Goal: Task Accomplishment & Management: Manage account settings

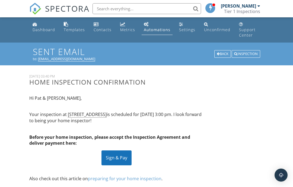
click at [57, 57] on div "to: [EMAIL_ADDRESS][DOMAIN_NAME]" at bounding box center [146, 59] width 227 height 4
click at [222, 50] on div "Back" at bounding box center [222, 54] width 17 height 8
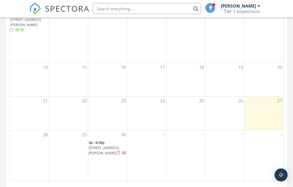
scroll to position [372, 0]
click at [94, 97] on div "23" at bounding box center [107, 101] width 39 height 9
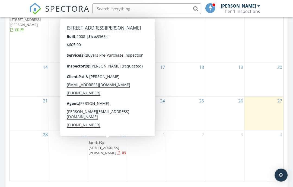
click at [99, 149] on span "126 Willshire Dr, Elizabethton 37643" at bounding box center [104, 150] width 30 height 10
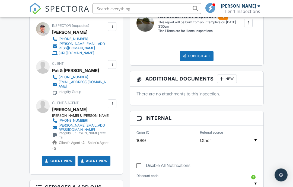
scroll to position [172, 0]
click at [111, 62] on div at bounding box center [111, 64] width 5 height 5
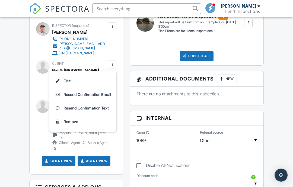
click at [64, 76] on li "Edit" at bounding box center [83, 81] width 61 height 14
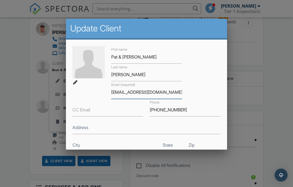
click at [164, 92] on input "[EMAIL_ADDRESS][DOMAIN_NAME]" at bounding box center [146, 92] width 71 height 13
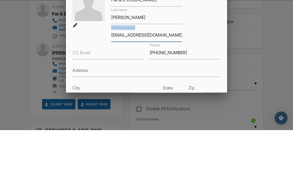
click at [138, 86] on input "[EMAIL_ADDRESS][DOMAIN_NAME]" at bounding box center [146, 92] width 71 height 13
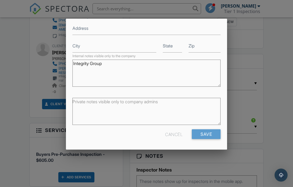
scroll to position [99, 0]
type input "[EMAIL_ADDRESS][DOMAIN_NAME]"
click at [205, 135] on input "Save" at bounding box center [206, 135] width 29 height 10
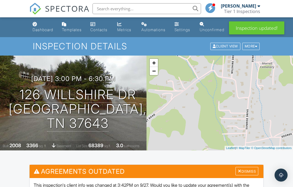
scroll to position [102, 0]
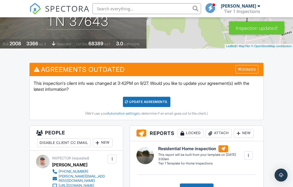
click at [157, 102] on div "Update Agreements" at bounding box center [146, 102] width 47 height 10
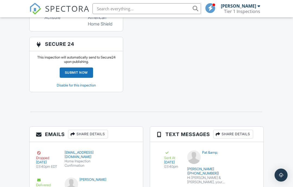
scroll to position [646, 0]
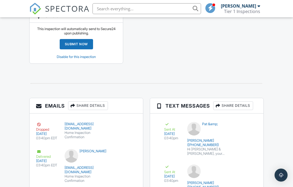
click at [129, 123] on button "Resend" at bounding box center [127, 128] width 24 height 10
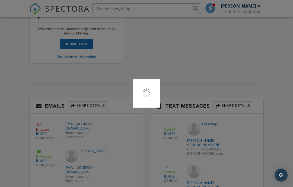
click at [82, 94] on div at bounding box center [146, 93] width 293 height 187
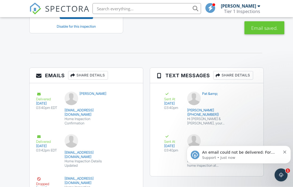
scroll to position [677, 0]
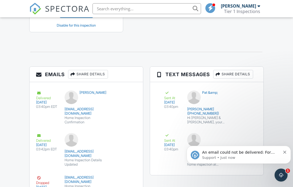
click at [284, 152] on icon "Dismiss notification" at bounding box center [284, 152] width 3 height 3
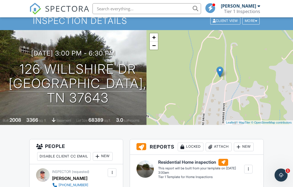
scroll to position [27, 0]
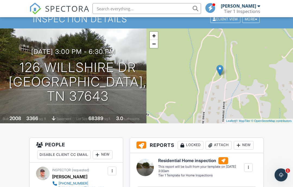
click at [281, 176] on icon "Open Intercom Messenger" at bounding box center [281, 175] width 4 height 4
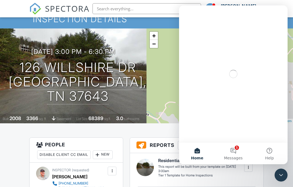
scroll to position [0, 0]
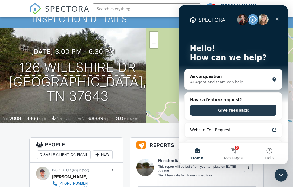
click at [234, 164] on button "3 Messages" at bounding box center [233, 154] width 36 height 22
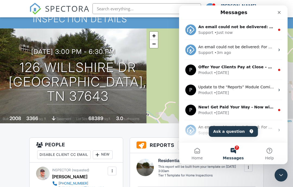
click at [255, 30] on div "Support • Just now" at bounding box center [236, 33] width 77 height 6
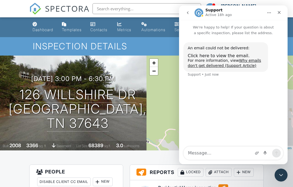
click at [278, 13] on icon "Close" at bounding box center [279, 12] width 4 height 4
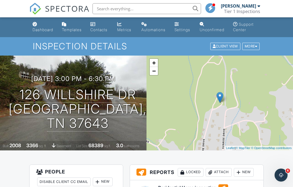
click at [280, 176] on icon "Open Intercom Messenger" at bounding box center [281, 175] width 9 height 9
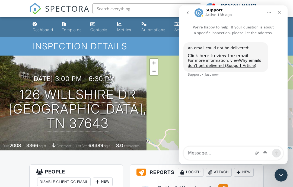
click at [186, 13] on icon "go back" at bounding box center [188, 13] width 4 height 4
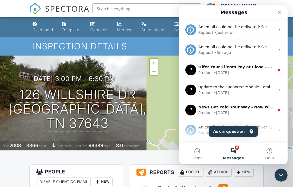
click at [275, 69] on div "P Offer Your Clients Pay at Close – Get Early Access Pay at Close (PAC) lets yo…" at bounding box center [233, 70] width 109 height 20
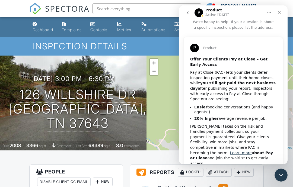
scroll to position [5, 0]
click at [187, 10] on button "go back" at bounding box center [188, 13] width 10 height 10
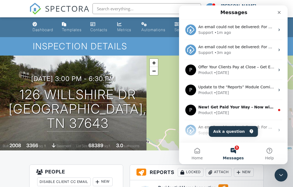
scroll to position [0, 0]
click at [233, 164] on button "5 Messages" at bounding box center [233, 154] width 36 height 22
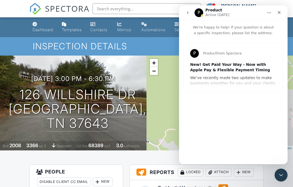
click at [280, 14] on icon "Close" at bounding box center [279, 12] width 3 height 3
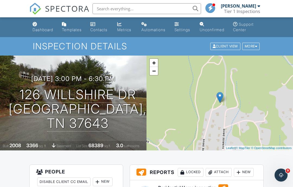
click at [282, 175] on icon "Open Intercom Messenger" at bounding box center [281, 175] width 4 height 4
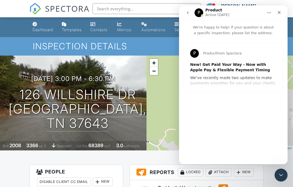
click at [188, 14] on icon "go back" at bounding box center [188, 13] width 4 height 4
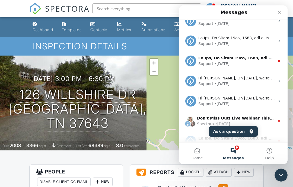
scroll to position [250, 0]
click at [247, 62] on div "Support • 30w ago" at bounding box center [236, 64] width 77 height 6
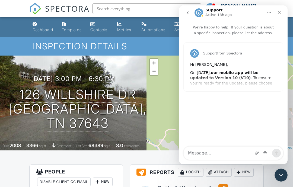
click at [278, 12] on icon "Close" at bounding box center [279, 12] width 4 height 4
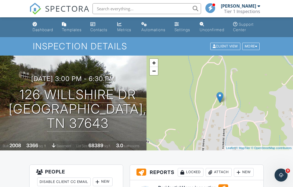
click at [282, 179] on icon "Open Intercom Messenger" at bounding box center [281, 175] width 9 height 9
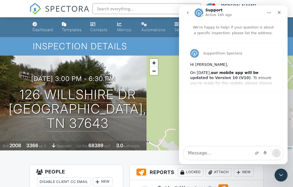
click at [186, 14] on icon "go back" at bounding box center [188, 13] width 4 height 4
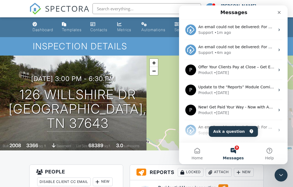
scroll to position [0, 0]
click at [279, 13] on icon "Close" at bounding box center [279, 12] width 3 height 3
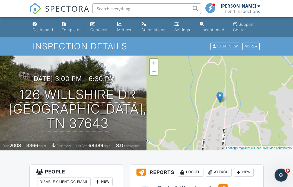
click at [212, 8] on span at bounding box center [210, 8] width 5 height 0
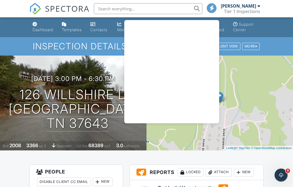
click at [281, 8] on nav "SPECTORA Ken Armstrong Tier 1 Inspections Role: Inspector Change Role Dashboard…" at bounding box center [146, 8] width 293 height 17
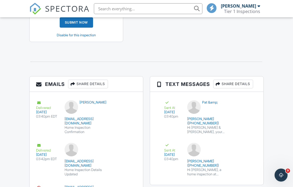
scroll to position [677, 0]
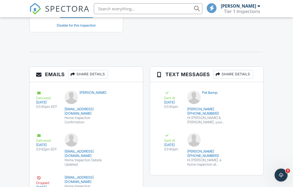
click at [205, 116] on div "Hi [PERSON_NAME] & [PERSON_NAME], your home inspection at [STREET_ADDRESS] is s…" at bounding box center [206, 120] width 39 height 9
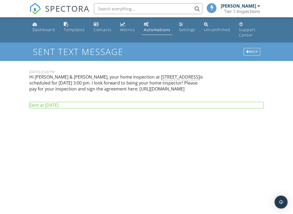
click at [251, 48] on div "Back" at bounding box center [252, 52] width 17 height 8
